Goal: Task Accomplishment & Management: Manage account settings

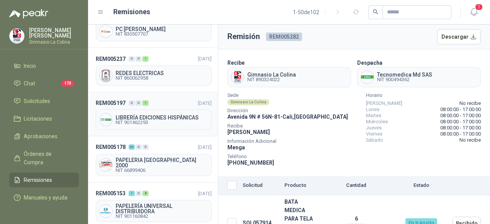
scroll to position [345, 0]
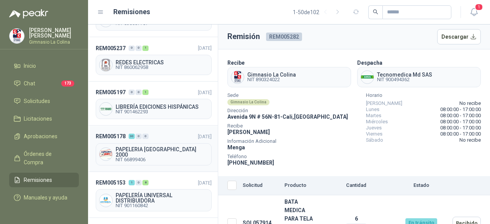
click at [135, 147] on span "PAPELERIA [GEOGRAPHIC_DATA] 2000" at bounding box center [162, 152] width 93 height 11
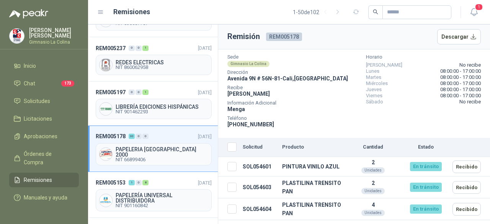
scroll to position [77, 0]
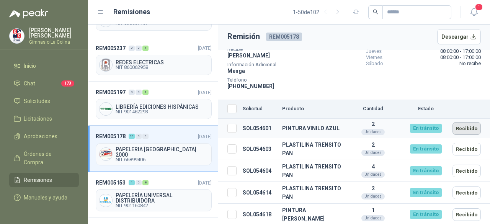
click at [464, 127] on button "Recibido" at bounding box center [467, 128] width 28 height 13
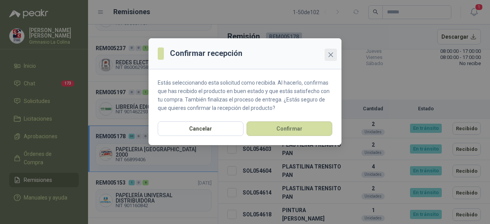
click at [331, 54] on icon "close" at bounding box center [331, 54] width 5 height 5
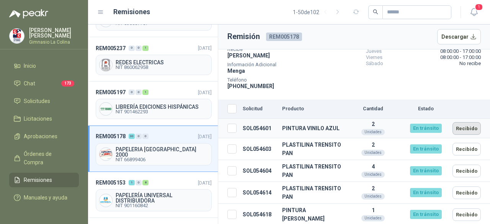
click at [463, 127] on button "Recibido" at bounding box center [467, 128] width 28 height 13
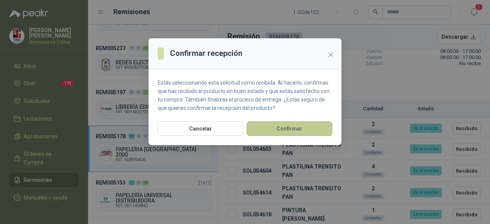
click at [286, 127] on button "Confirmar" at bounding box center [290, 128] width 86 height 15
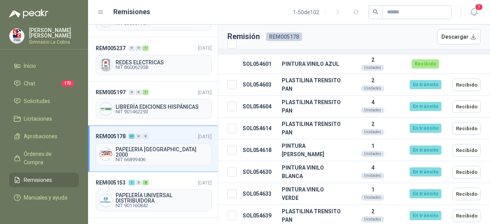
scroll to position [153, 0]
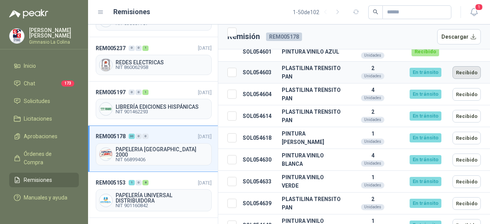
click at [459, 74] on button "Recibido" at bounding box center [467, 72] width 28 height 13
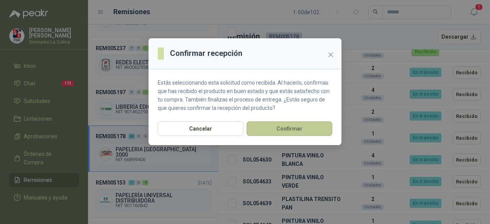
click at [285, 128] on button "Confirmar" at bounding box center [290, 128] width 86 height 15
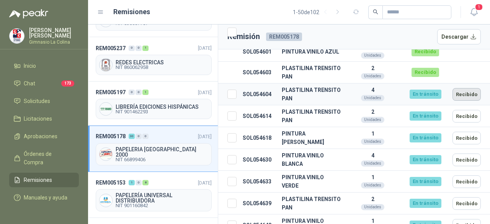
click at [467, 94] on button "Recibido" at bounding box center [467, 94] width 28 height 13
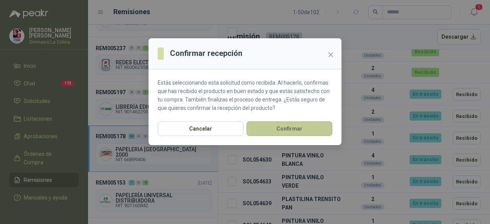
click at [290, 126] on button "Confirmar" at bounding box center [290, 128] width 86 height 15
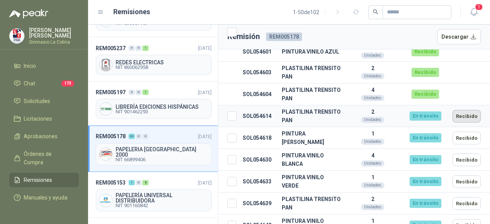
click at [467, 119] on button "Recibido" at bounding box center [467, 116] width 28 height 13
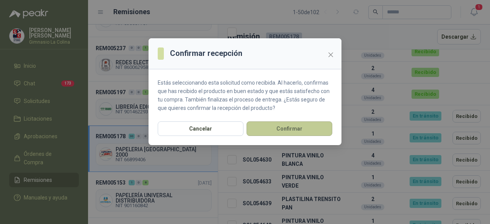
click at [292, 128] on button "Confirmar" at bounding box center [290, 128] width 86 height 15
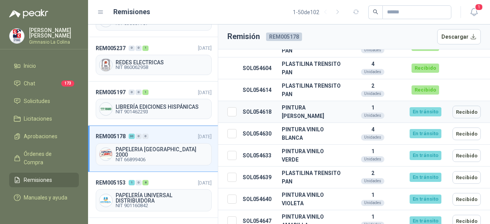
scroll to position [191, 0]
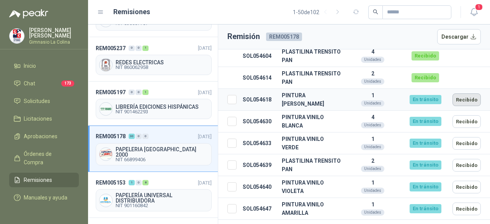
click at [461, 103] on button "Recibido" at bounding box center [467, 99] width 28 height 13
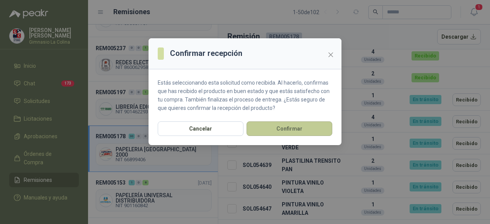
click at [276, 129] on button "Confirmar" at bounding box center [290, 128] width 86 height 15
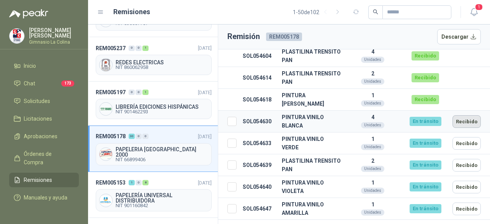
click at [463, 122] on button "Recibido" at bounding box center [467, 121] width 28 height 13
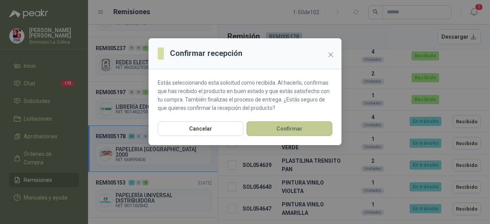
click at [290, 128] on button "Confirmar" at bounding box center [290, 128] width 86 height 15
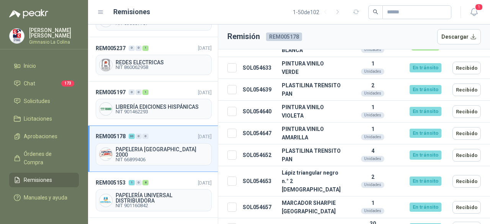
scroll to position [268, 0]
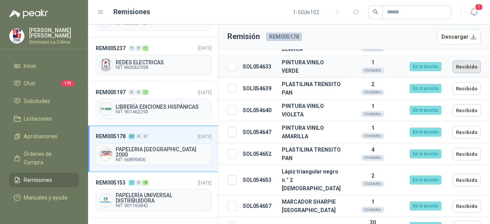
click at [463, 68] on button "Recibido" at bounding box center [467, 66] width 28 height 13
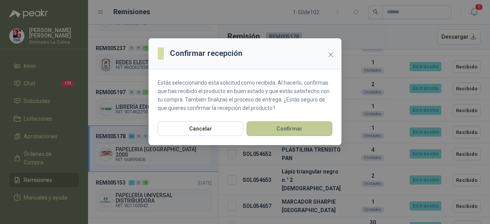
click at [273, 126] on button "Confirmar" at bounding box center [290, 128] width 86 height 15
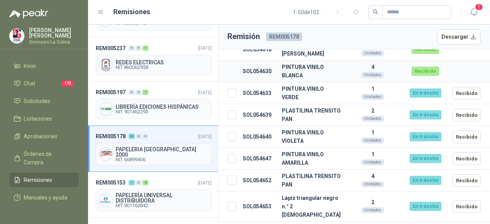
scroll to position [230, 0]
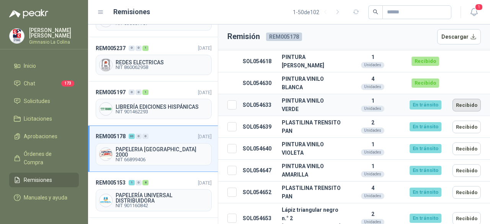
click at [465, 105] on button "Recibido" at bounding box center [467, 105] width 28 height 13
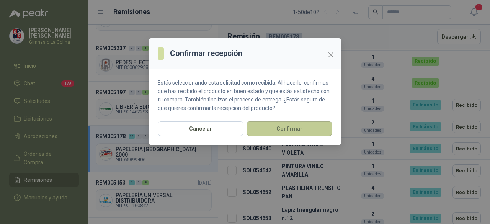
click at [283, 130] on button "Confirmar" at bounding box center [290, 128] width 86 height 15
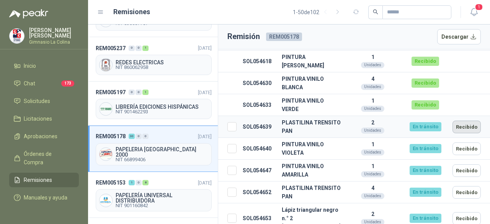
click at [465, 125] on button "Recibido" at bounding box center [467, 127] width 28 height 13
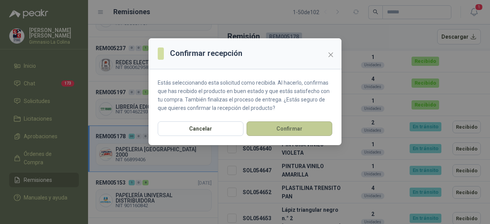
click at [286, 129] on button "Confirmar" at bounding box center [290, 128] width 86 height 15
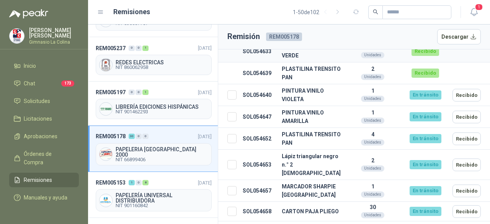
scroll to position [306, 0]
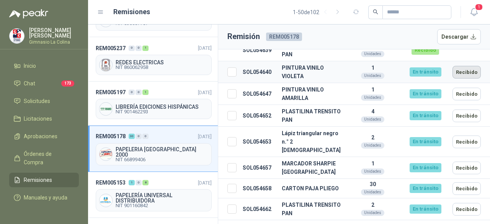
click at [460, 72] on button "Recibido" at bounding box center [467, 72] width 28 height 13
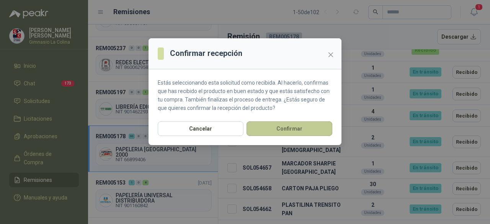
click at [283, 127] on button "Confirmar" at bounding box center [290, 128] width 86 height 15
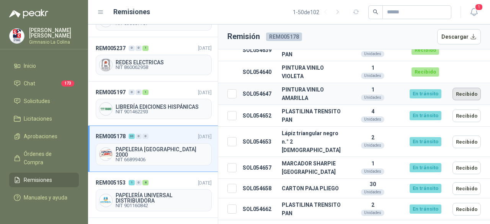
click at [463, 95] on button "Recibido" at bounding box center [467, 94] width 28 height 13
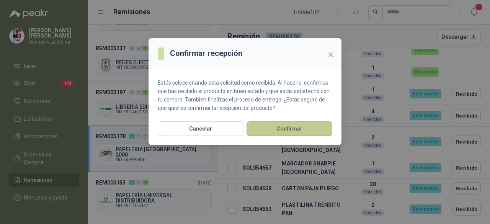
click at [295, 128] on button "Confirmar" at bounding box center [290, 128] width 86 height 15
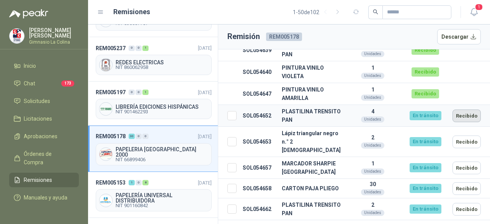
click at [460, 115] on button "Recibido" at bounding box center [467, 116] width 28 height 13
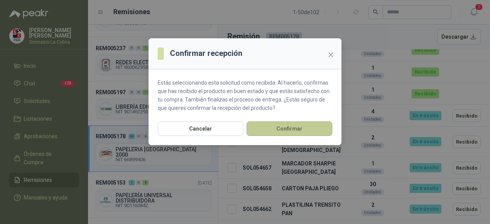
click at [295, 127] on button "Confirmar" at bounding box center [290, 128] width 86 height 15
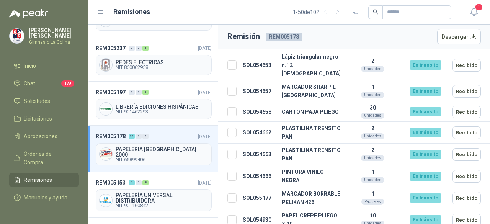
scroll to position [345, 0]
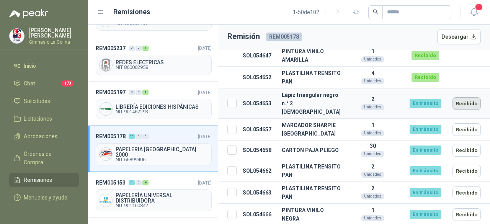
click at [468, 103] on button "Recibido" at bounding box center [467, 103] width 28 height 13
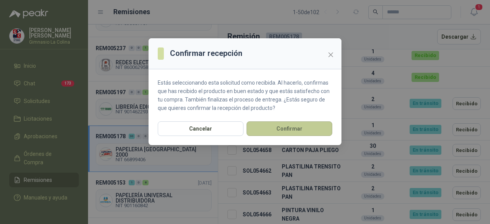
click at [311, 126] on button "Confirmar" at bounding box center [290, 128] width 86 height 15
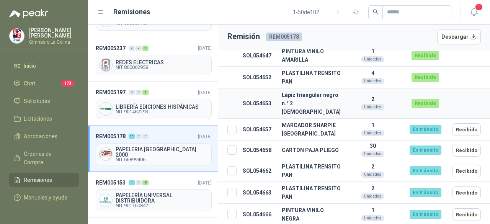
scroll to position [383, 0]
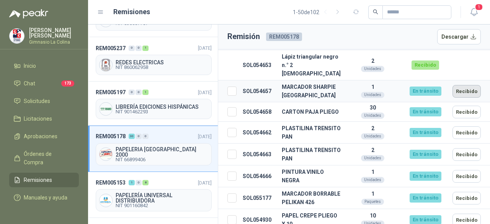
click at [465, 95] on button "Recibido" at bounding box center [467, 91] width 28 height 13
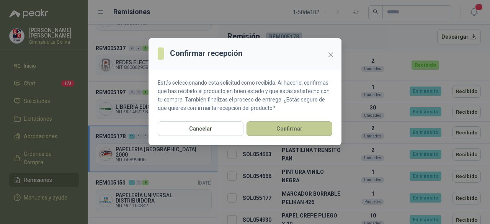
click at [269, 132] on button "Confirmar" at bounding box center [290, 128] width 86 height 15
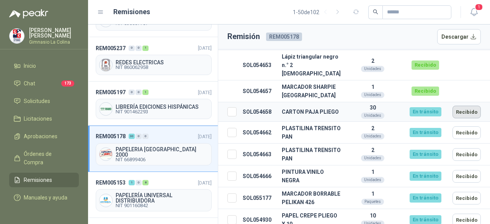
click at [463, 118] on button "Recibido" at bounding box center [467, 112] width 28 height 13
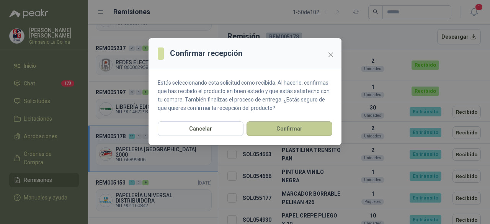
click at [309, 129] on button "Confirmar" at bounding box center [290, 128] width 86 height 15
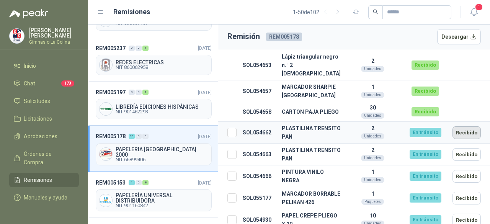
click at [463, 139] on button "Recibido" at bounding box center [467, 132] width 28 height 13
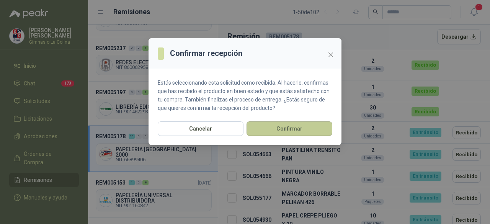
click at [299, 130] on button "Confirmar" at bounding box center [290, 128] width 86 height 15
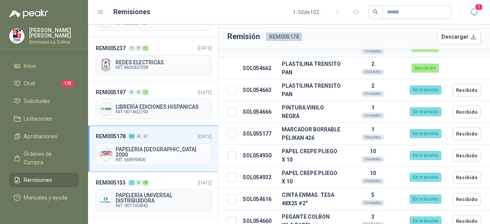
scroll to position [459, 0]
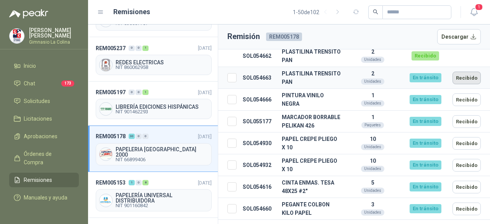
click at [463, 84] on button "Recibido" at bounding box center [467, 78] width 28 height 13
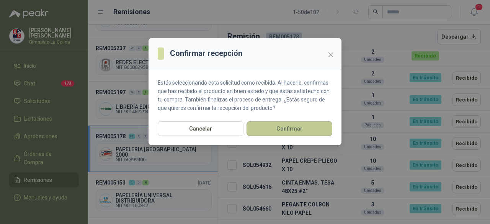
click at [290, 127] on button "Confirmar" at bounding box center [290, 128] width 86 height 15
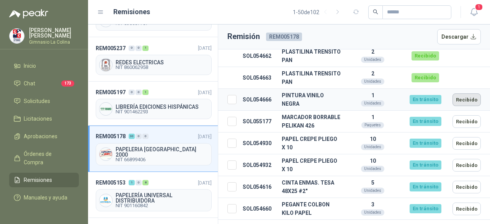
click at [458, 106] on button "Recibido" at bounding box center [467, 99] width 28 height 13
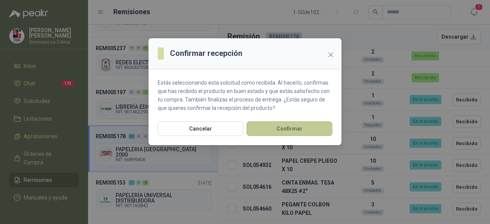
click at [296, 129] on button "Confirmar" at bounding box center [290, 128] width 86 height 15
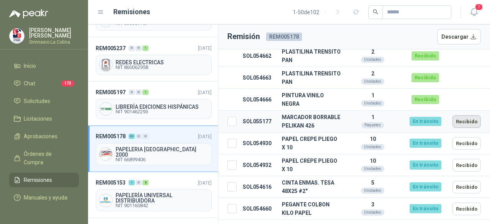
click at [466, 128] on button "Recibido" at bounding box center [467, 121] width 28 height 13
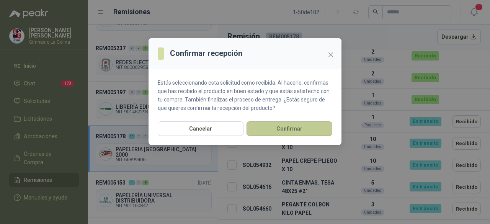
click at [256, 125] on button "Confirmar" at bounding box center [290, 128] width 86 height 15
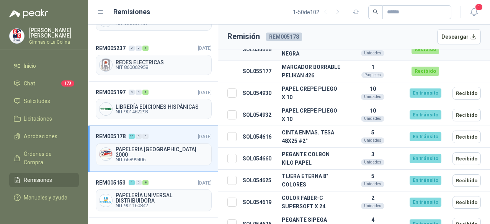
scroll to position [498, 0]
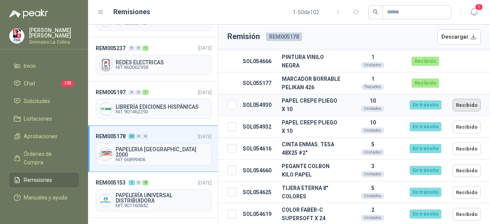
click at [466, 111] on button "Recibido" at bounding box center [467, 105] width 28 height 13
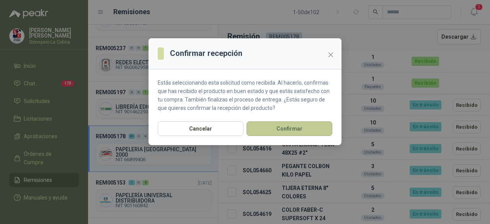
click at [297, 130] on button "Confirmar" at bounding box center [290, 128] width 86 height 15
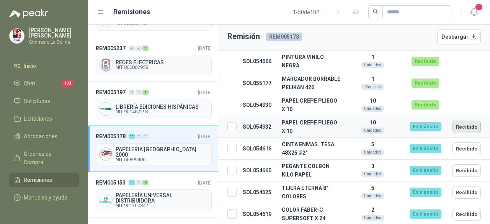
click at [464, 133] on button "Recibido" at bounding box center [467, 127] width 28 height 13
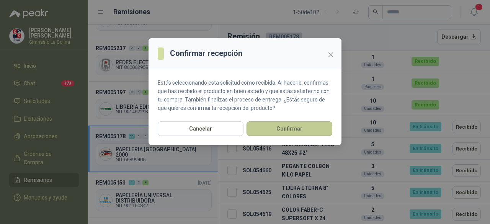
click at [292, 131] on button "Confirmar" at bounding box center [290, 128] width 86 height 15
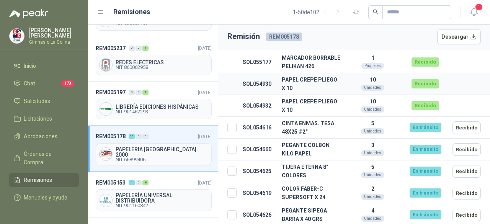
scroll to position [536, 0]
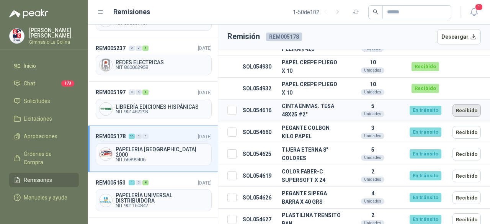
click at [470, 117] on button "Recibido" at bounding box center [467, 110] width 28 height 13
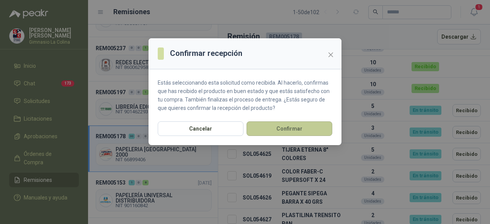
click at [286, 128] on button "Confirmar" at bounding box center [290, 128] width 86 height 15
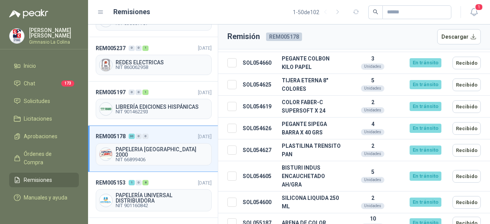
scroll to position [613, 0]
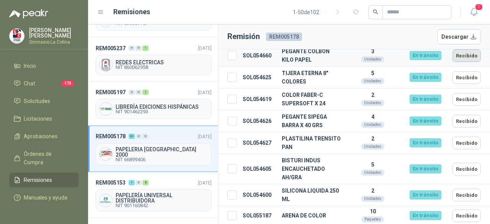
click at [464, 62] on button "Recibido" at bounding box center [467, 55] width 28 height 13
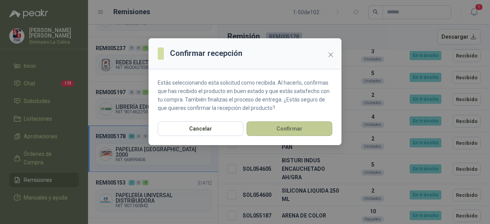
click at [297, 127] on button "Confirmar" at bounding box center [290, 128] width 86 height 15
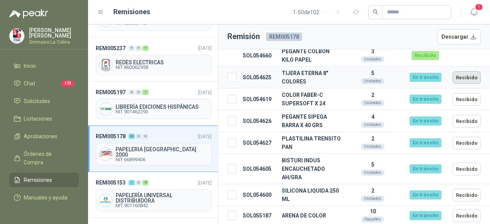
click at [461, 84] on button "Recibido" at bounding box center [467, 77] width 28 height 13
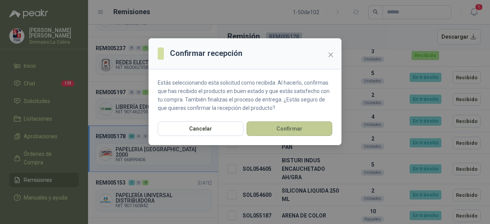
click at [312, 129] on button "Confirmar" at bounding box center [290, 128] width 86 height 15
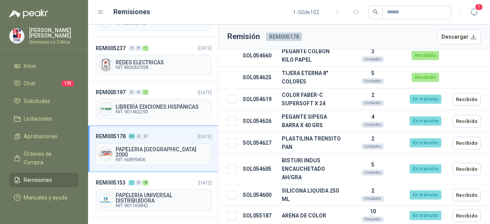
click at [464, 106] on button "Recibido" at bounding box center [467, 99] width 28 height 13
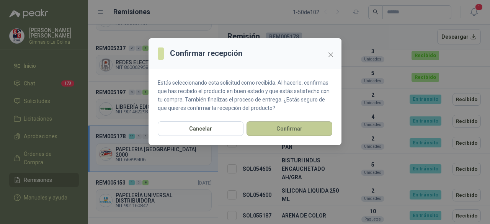
click at [290, 127] on button "Confirmar" at bounding box center [290, 128] width 86 height 15
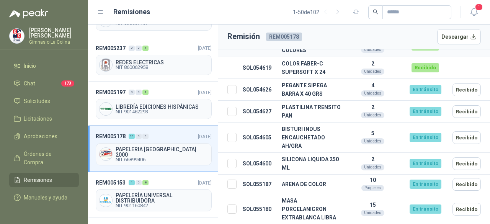
scroll to position [688, 0]
click at [466, 83] on button "Recibido" at bounding box center [467, 89] width 28 height 13
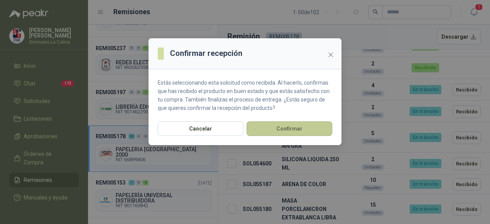
click at [288, 130] on button "Confirmar" at bounding box center [290, 128] width 86 height 15
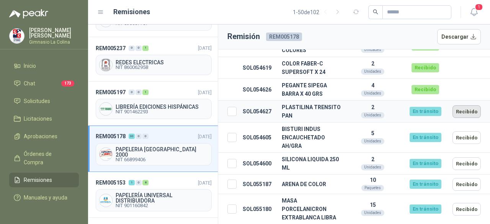
click at [457, 105] on button "Recibido" at bounding box center [467, 111] width 28 height 13
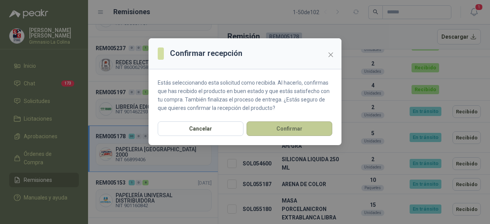
click at [286, 129] on button "Confirmar" at bounding box center [290, 128] width 86 height 15
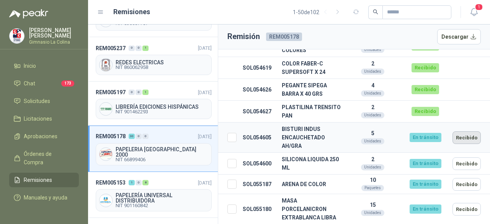
click at [463, 131] on button "Recibido" at bounding box center [467, 137] width 28 height 13
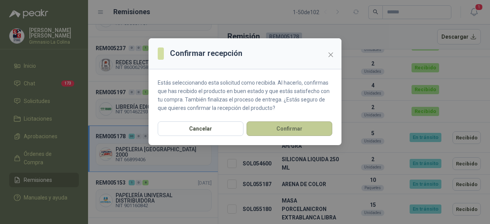
click at [305, 129] on button "Confirmar" at bounding box center [290, 128] width 86 height 15
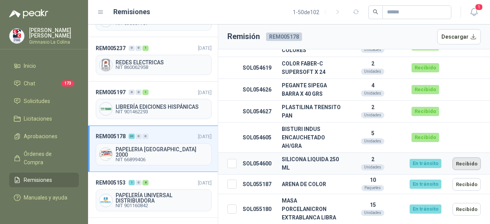
click at [464, 157] on button "Recibido" at bounding box center [467, 163] width 28 height 13
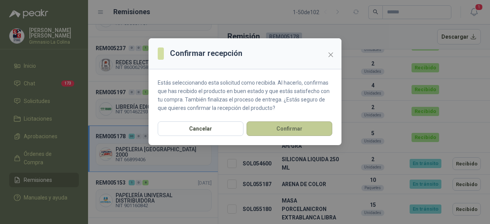
click at [298, 129] on button "Confirmar" at bounding box center [290, 128] width 86 height 15
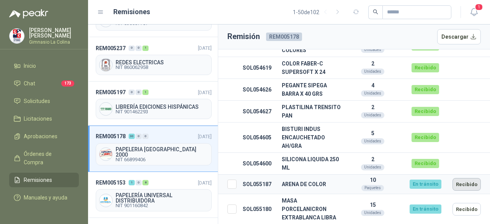
click at [466, 178] on button "Recibido" at bounding box center [467, 184] width 28 height 13
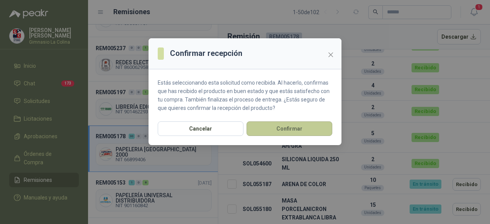
click at [288, 127] on button "Confirmar" at bounding box center [290, 128] width 86 height 15
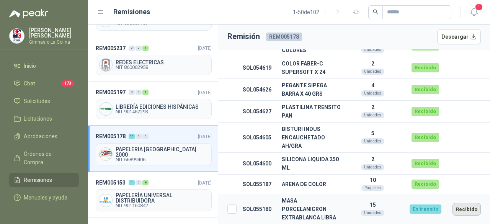
click at [461, 203] on button "Recibido" at bounding box center [467, 209] width 28 height 13
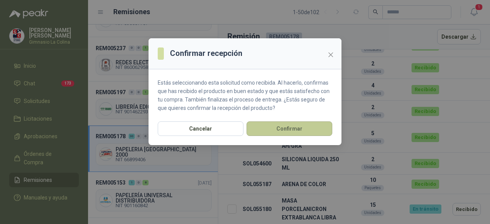
click at [295, 127] on button "Confirmar" at bounding box center [290, 128] width 86 height 15
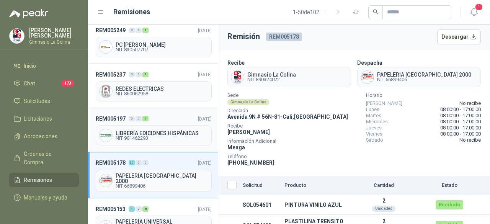
scroll to position [306, 0]
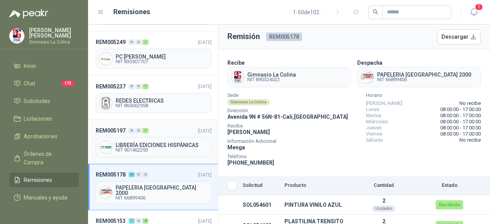
click at [153, 142] on span "LIBRERÍA EDICIONES HISPÁNICAS" at bounding box center [162, 144] width 93 height 5
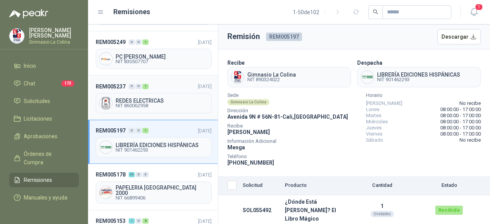
click at [158, 103] on span "NIT 860062958" at bounding box center [162, 105] width 93 height 5
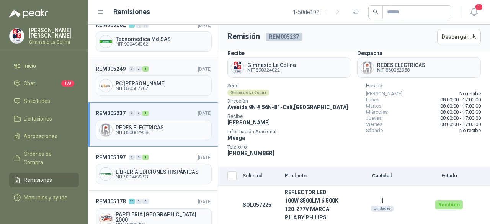
scroll to position [268, 0]
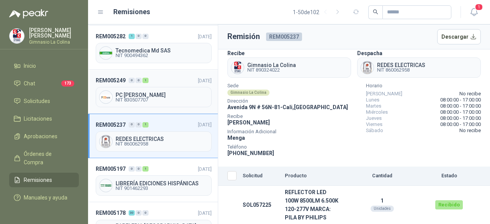
click at [147, 92] on span "PC [PERSON_NAME]" at bounding box center [162, 94] width 93 height 5
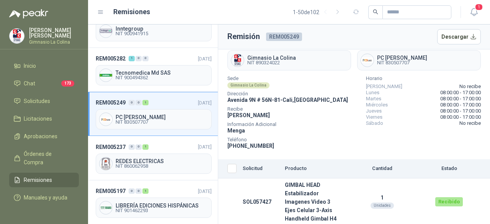
scroll to position [230, 0]
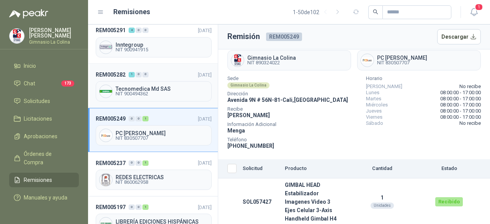
click at [143, 92] on span "NIT 900494362" at bounding box center [162, 94] width 93 height 5
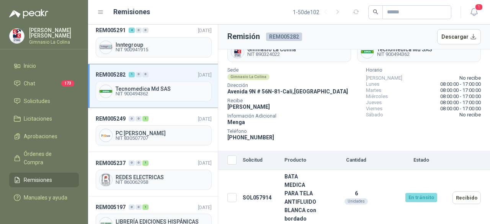
scroll to position [191, 0]
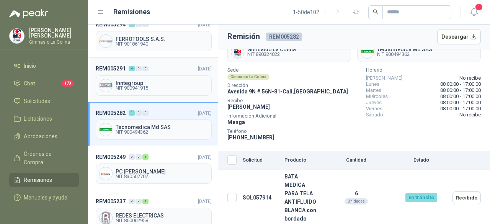
click at [132, 86] on span "NIT 900941915" at bounding box center [162, 88] width 93 height 5
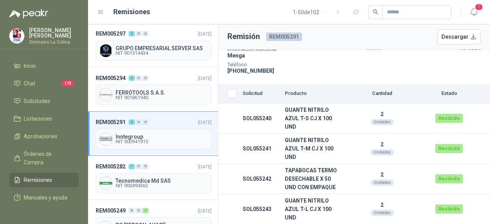
scroll to position [115, 0]
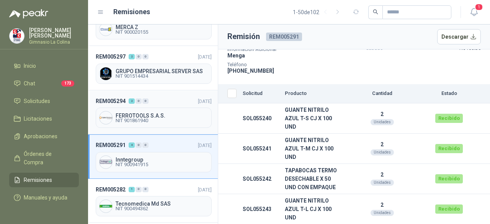
click at [147, 113] on span "FERROTOOLS S.A.S." at bounding box center [162, 115] width 93 height 5
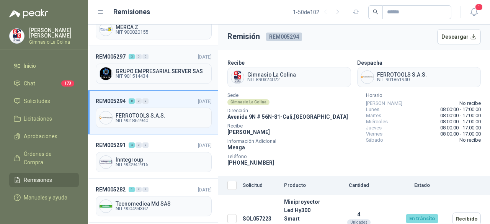
click at [148, 70] on span "GRUPO EMPRESARIAL SERVER SAS" at bounding box center [162, 71] width 93 height 5
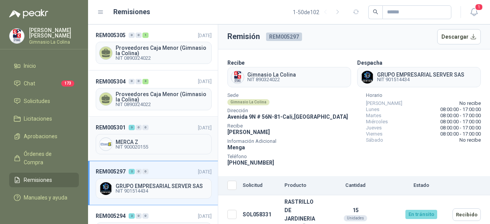
click at [139, 139] on span "MERCA Z" at bounding box center [162, 141] width 93 height 5
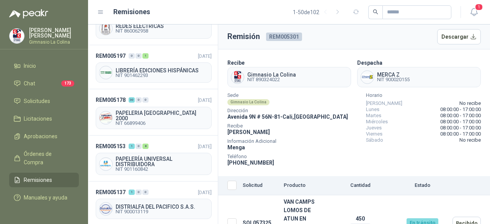
scroll to position [383, 0]
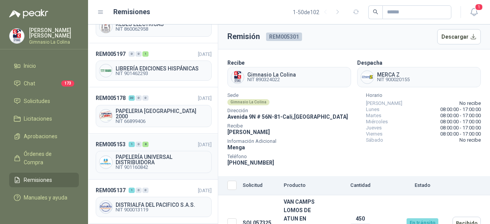
click at [138, 165] on span "NIT 901160842" at bounding box center [162, 167] width 93 height 5
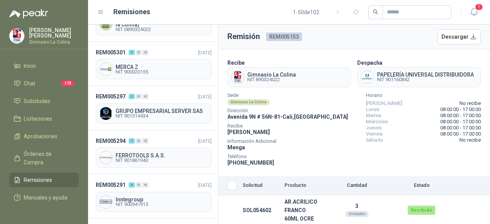
scroll to position [38, 0]
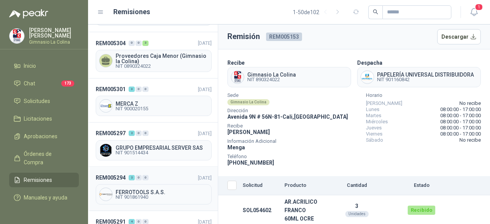
click at [157, 195] on span "NIT 901861940" at bounding box center [162, 197] width 93 height 5
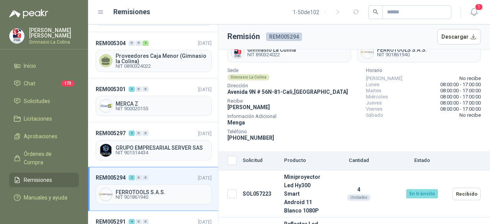
scroll to position [64, 0]
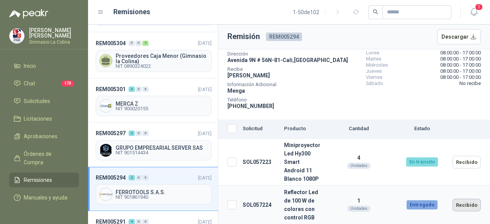
click at [466, 204] on button "Recibido" at bounding box center [467, 205] width 28 height 13
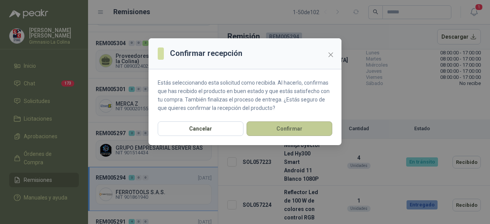
click at [295, 131] on button "Confirmar" at bounding box center [290, 128] width 86 height 15
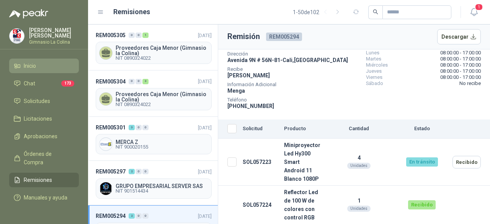
click at [30, 64] on span "Inicio" at bounding box center [30, 66] width 12 height 8
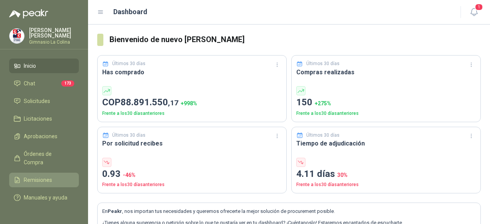
click at [42, 176] on span "Remisiones" at bounding box center [38, 180] width 28 height 8
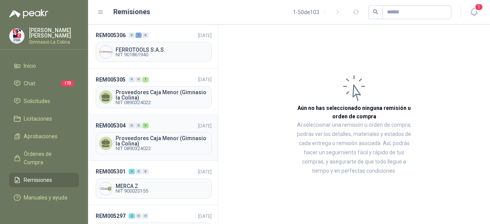
click at [159, 146] on span "NIT 0890324022" at bounding box center [162, 148] width 93 height 5
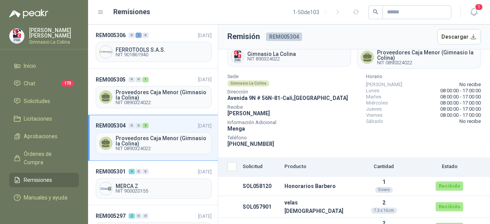
scroll to position [30, 0]
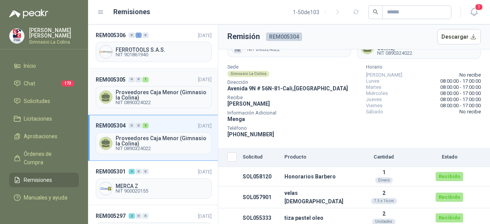
click at [138, 90] on span "Proveedores Caja Menor (Gimnasio la Colina)" at bounding box center [162, 95] width 93 height 11
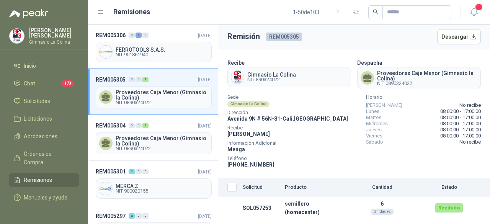
click at [35, 176] on span "Remisiones" at bounding box center [38, 180] width 28 height 8
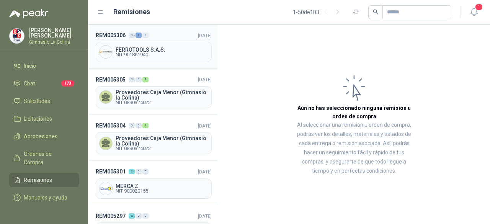
click at [141, 52] on span "NIT 901861940" at bounding box center [162, 54] width 93 height 5
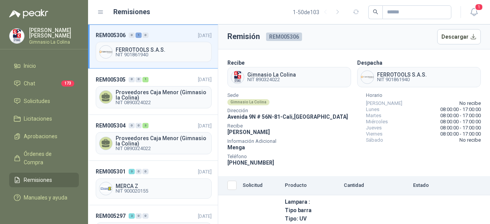
click at [30, 176] on span "Remisiones" at bounding box center [38, 180] width 28 height 8
